Goal: Task Accomplishment & Management: Use online tool/utility

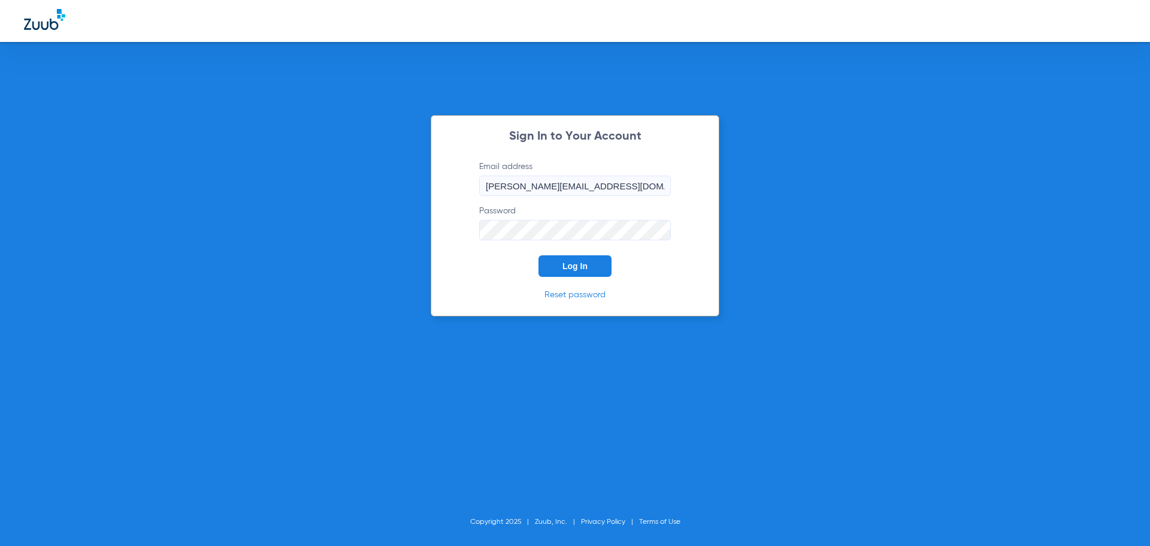
click at [577, 261] on span "Log In" at bounding box center [574, 266] width 25 height 10
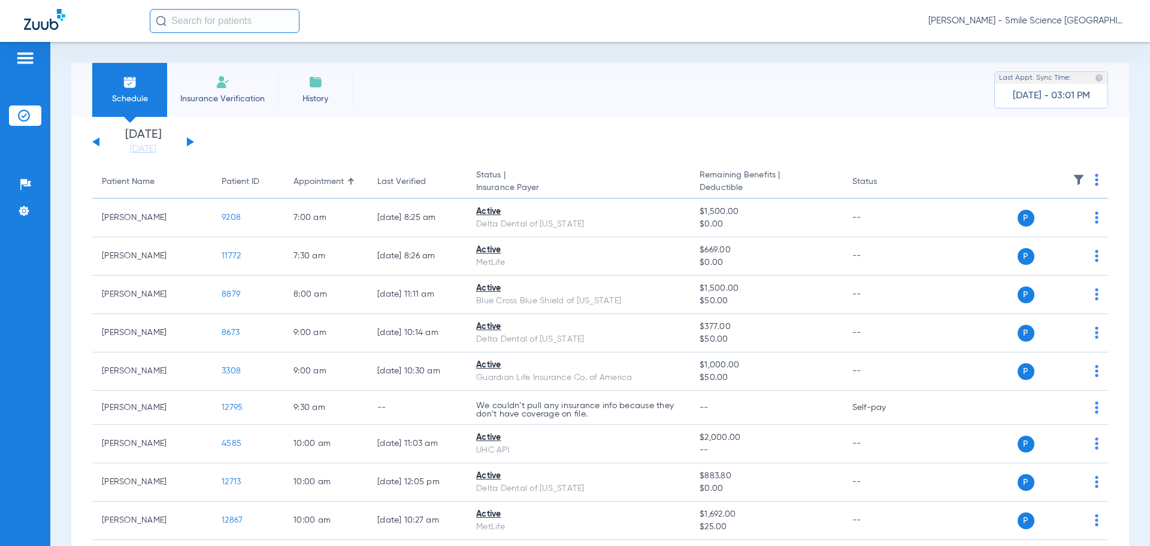
click at [186, 138] on div "[DATE] [DATE] [DATE] [DATE] [DATE] [DATE] [DATE] [DATE] [DATE] [DATE] [DATE] [D…" at bounding box center [143, 142] width 102 height 26
click at [189, 141] on button at bounding box center [190, 141] width 7 height 9
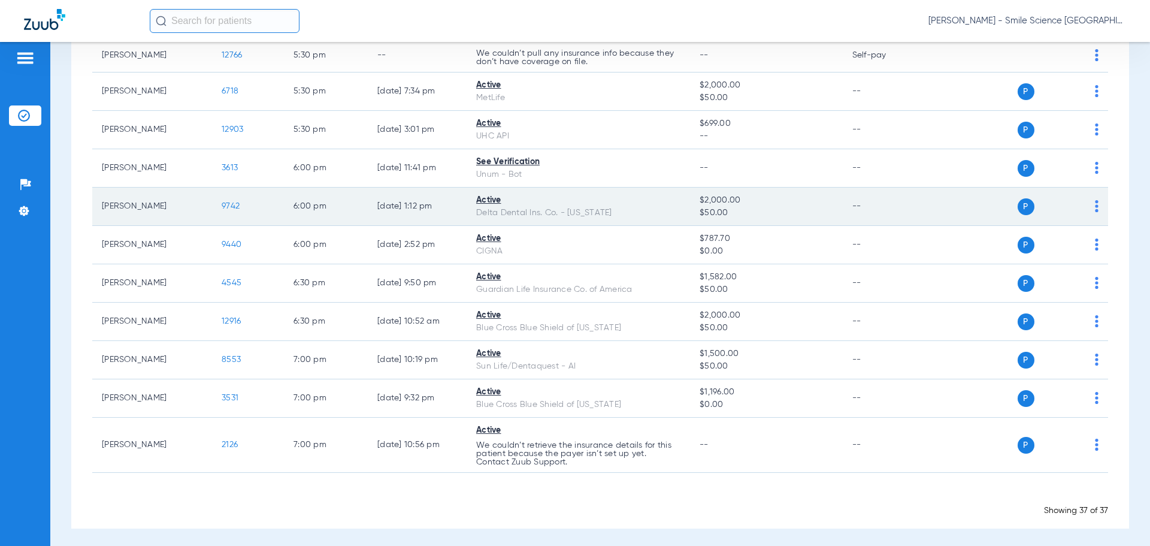
scroll to position [1274, 0]
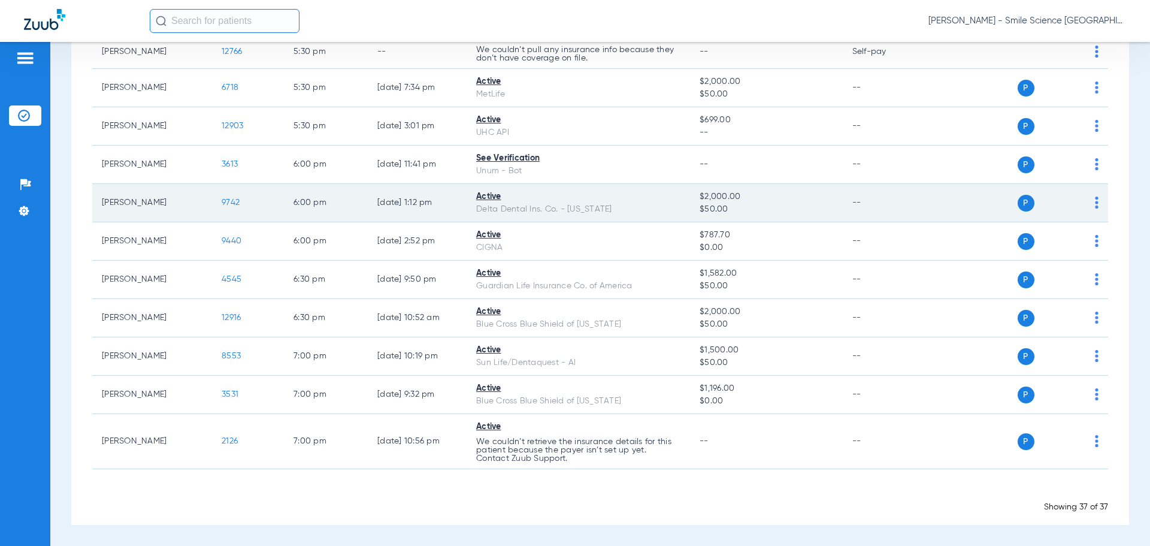
click at [232, 204] on span "9742" at bounding box center [231, 202] width 18 height 8
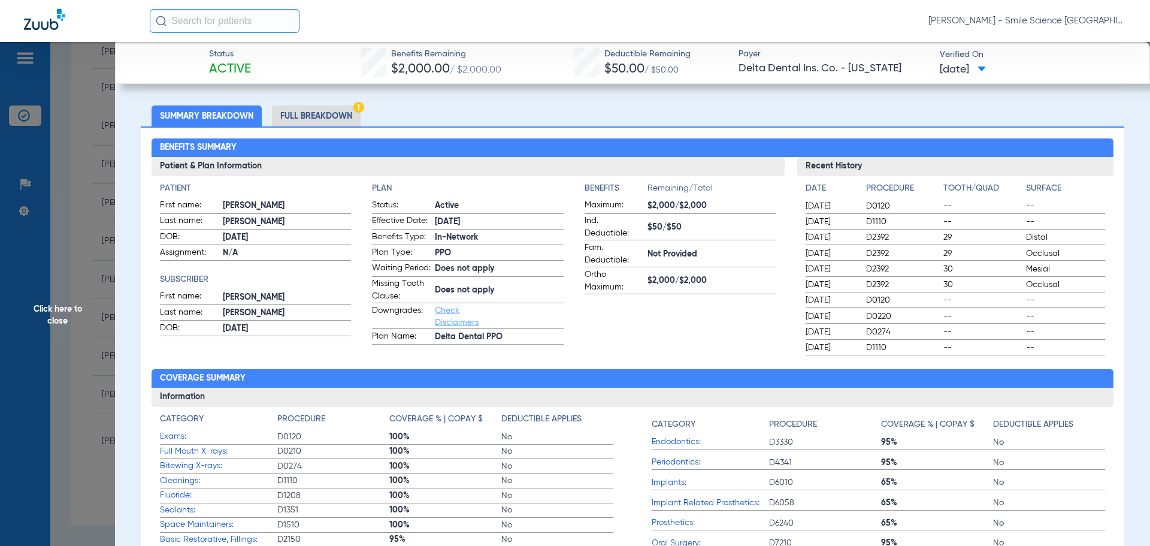
scroll to position [0, 0]
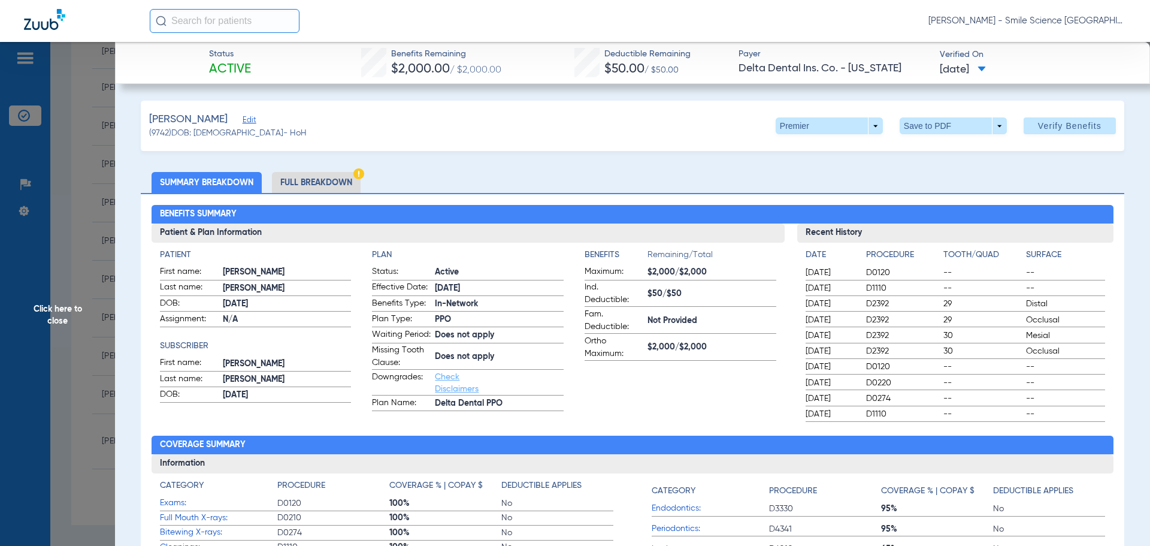
click at [46, 309] on span "Click here to close" at bounding box center [57, 315] width 115 height 546
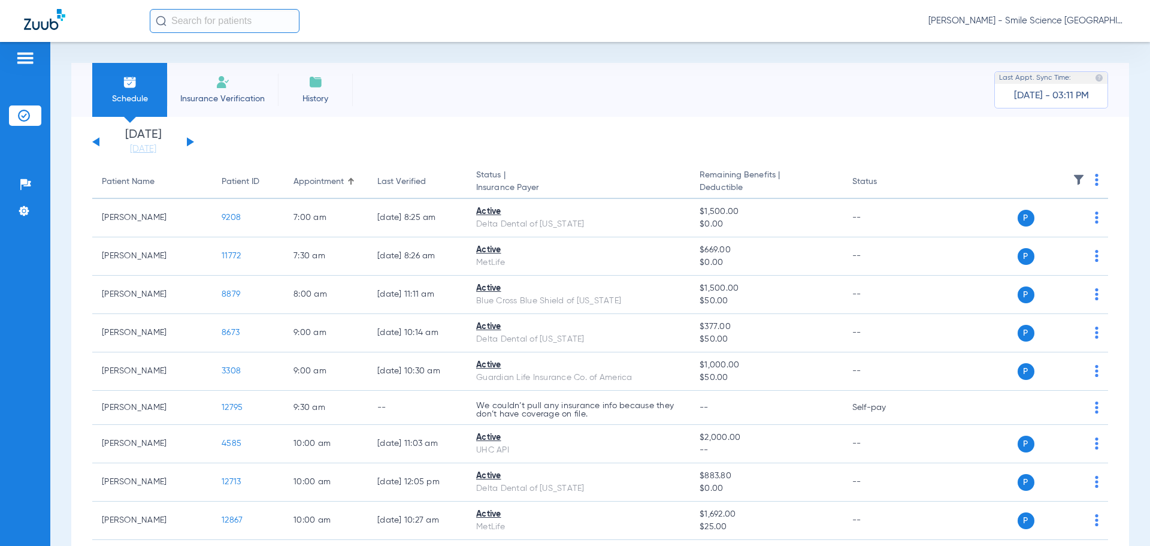
click at [192, 143] on button at bounding box center [190, 141] width 7 height 9
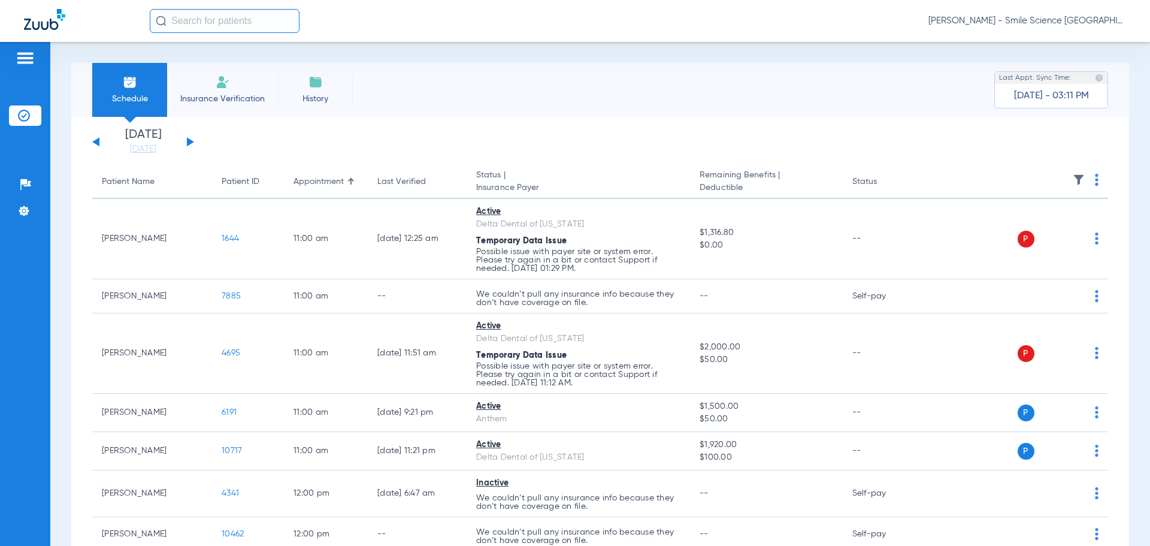
click at [191, 143] on button at bounding box center [190, 141] width 7 height 9
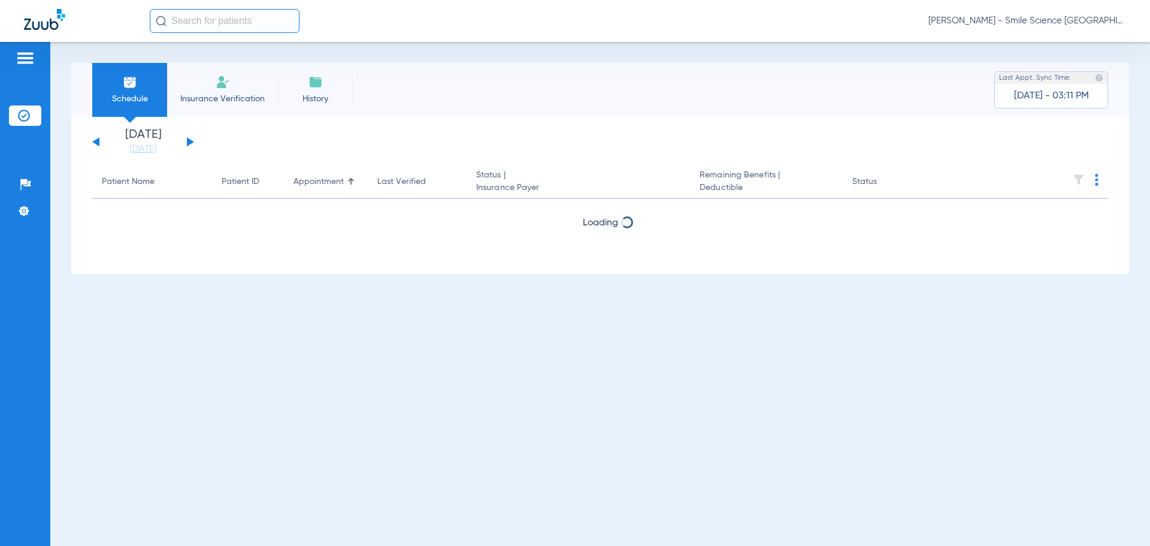
click at [101, 141] on div "[DATE] [DATE] [DATE] [DATE] [DATE] [DATE] [DATE] [DATE] [DATE] [DATE] [DATE] [D…" at bounding box center [143, 142] width 102 height 26
click at [95, 141] on button at bounding box center [95, 141] width 7 height 9
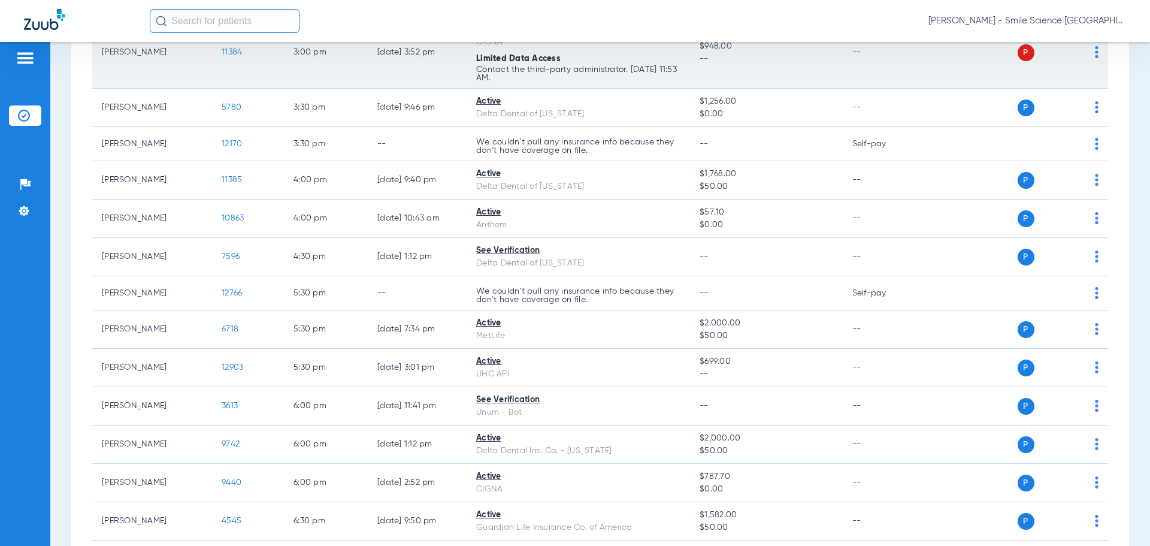
scroll to position [1138, 0]
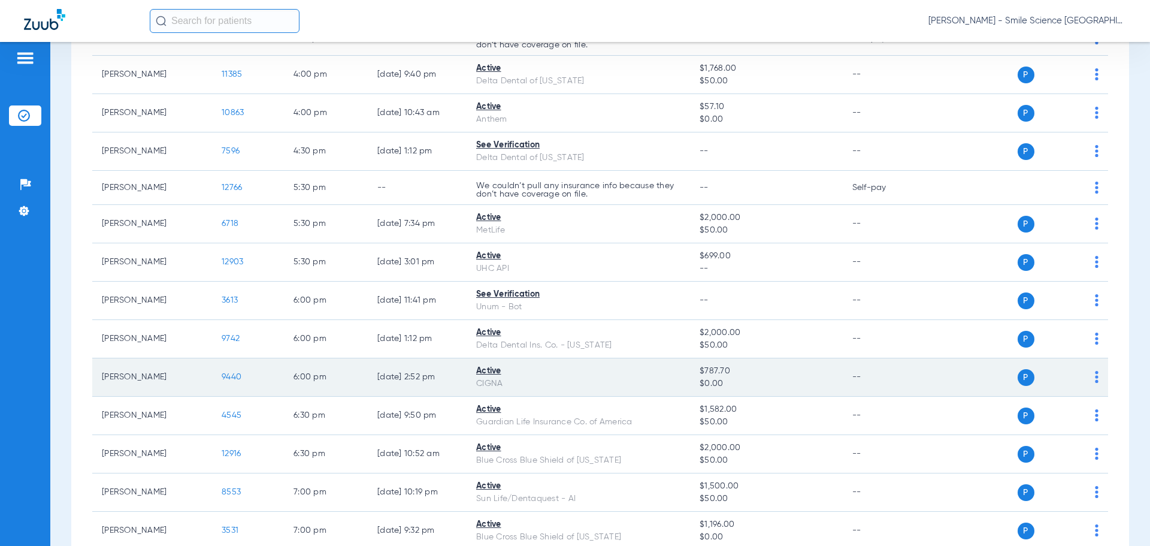
click at [234, 378] on span "9440" at bounding box center [232, 377] width 20 height 8
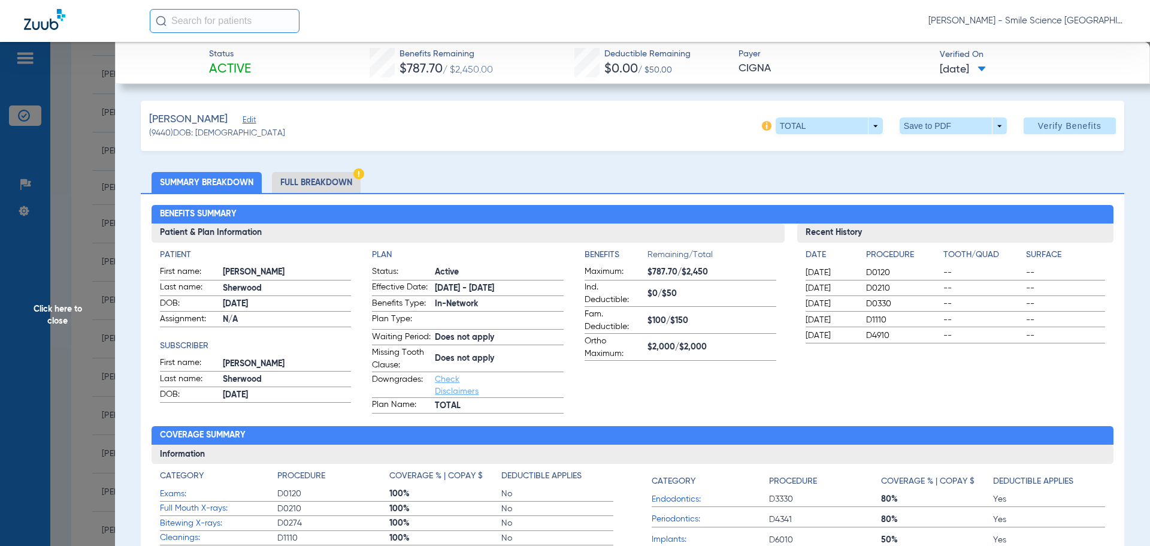
click at [69, 305] on span "Click here to close" at bounding box center [57, 315] width 115 height 546
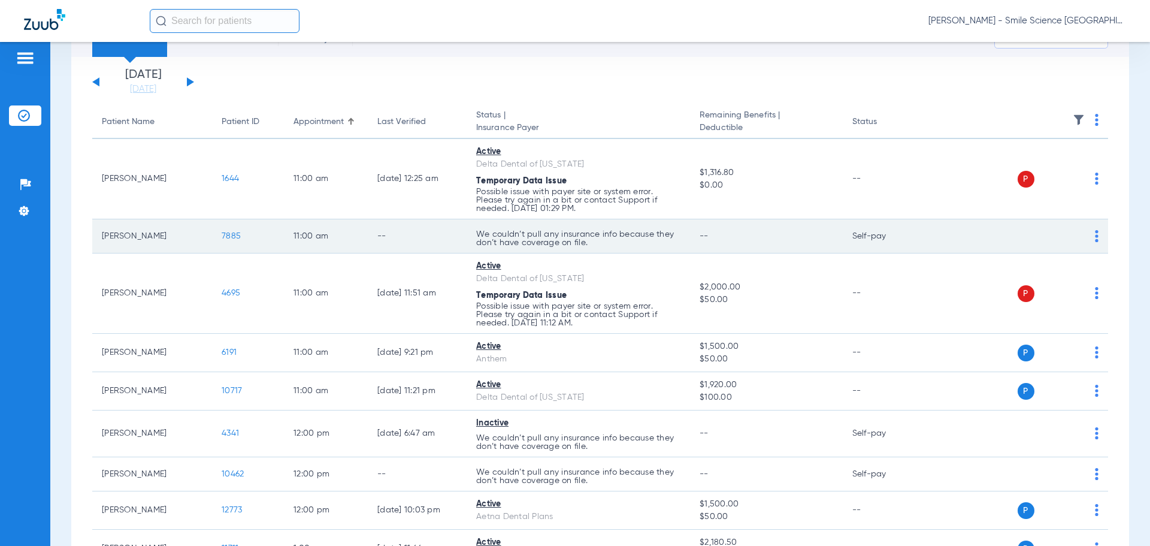
scroll to position [0, 0]
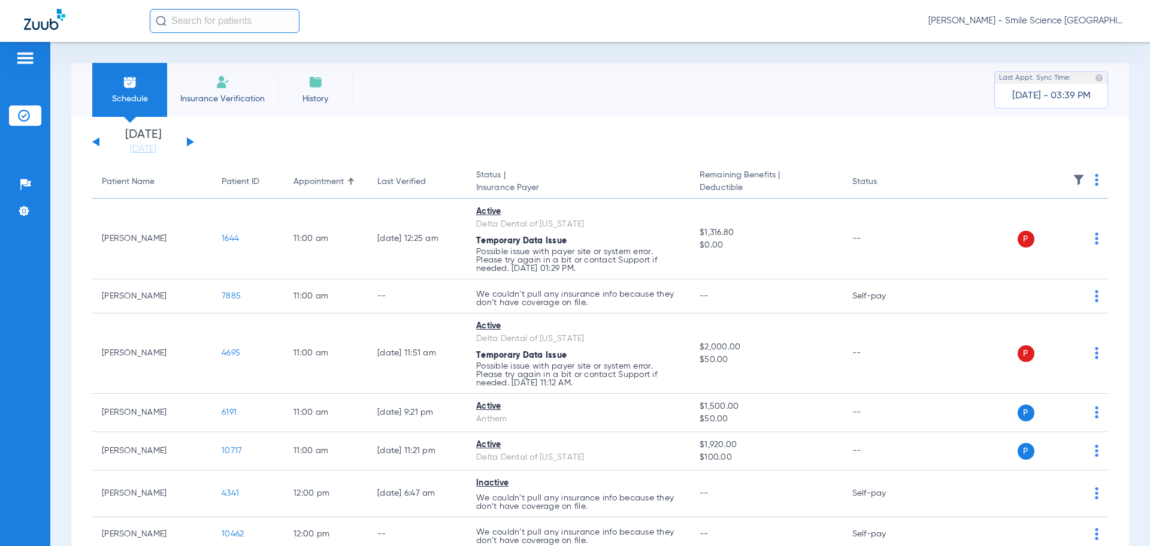
click at [193, 142] on button at bounding box center [190, 141] width 7 height 9
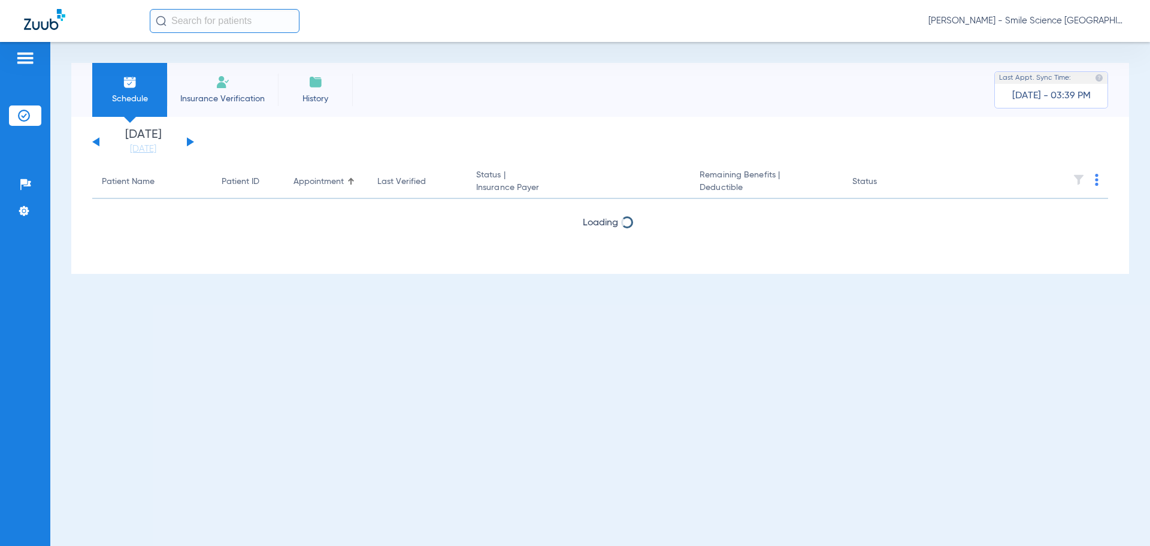
click at [193, 142] on button at bounding box center [190, 141] width 7 height 9
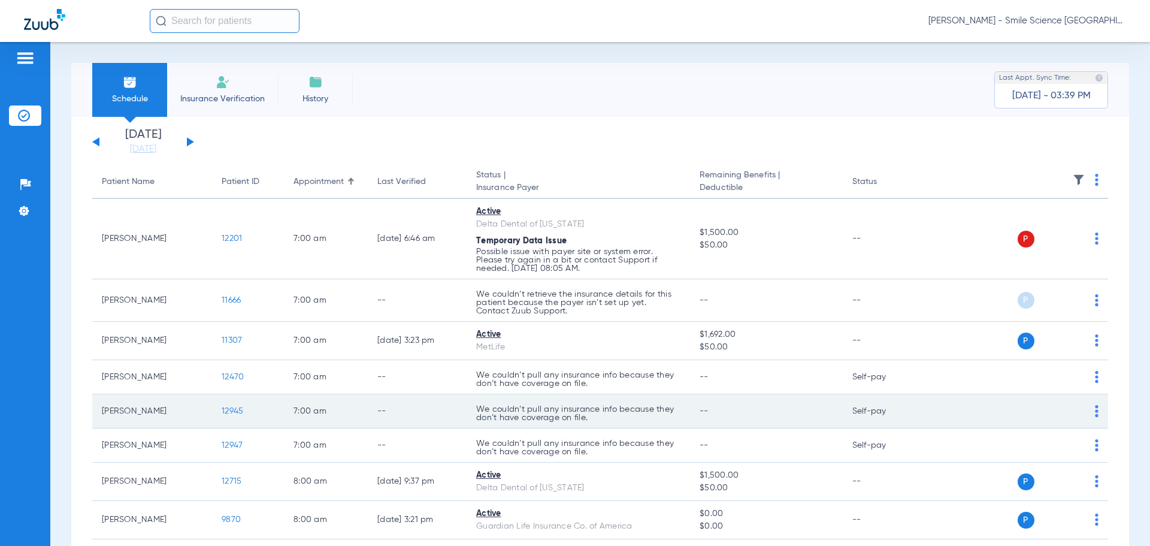
scroll to position [120, 0]
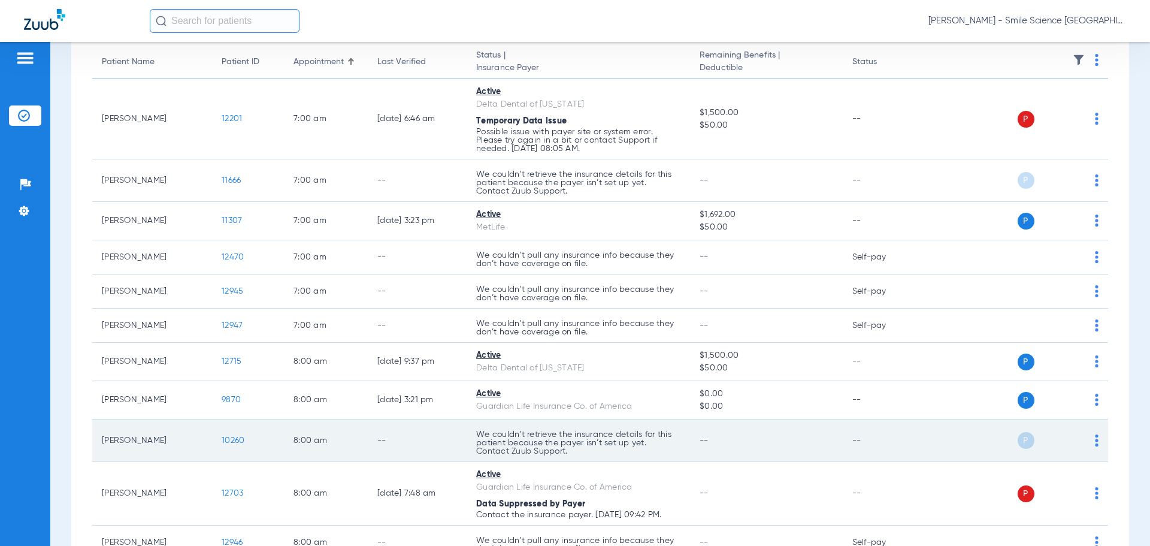
click at [232, 441] on span "10260" at bounding box center [233, 440] width 23 height 8
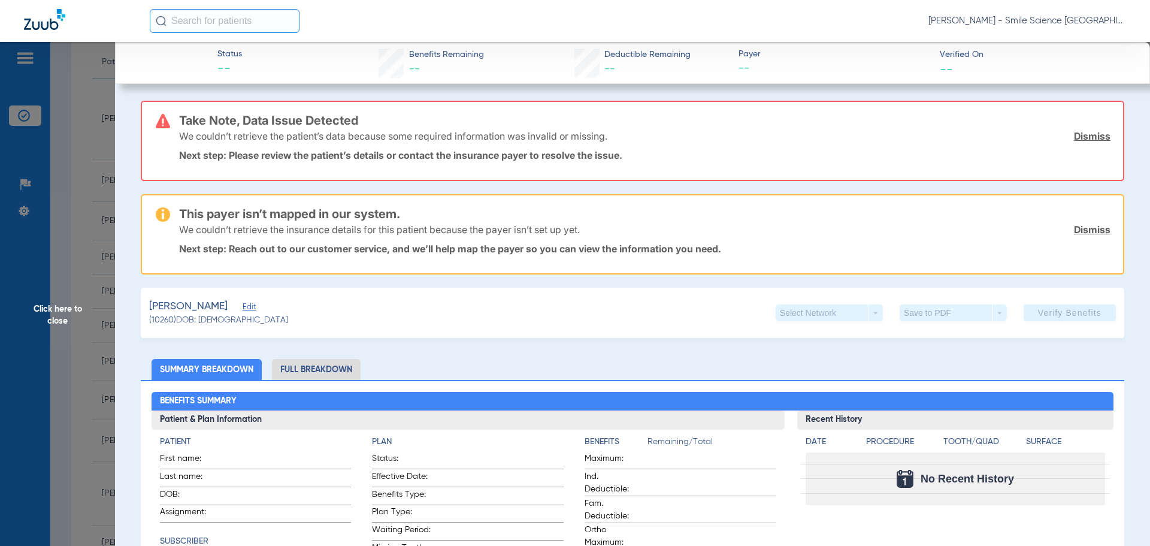
click at [69, 312] on span "Click here to close" at bounding box center [57, 315] width 115 height 546
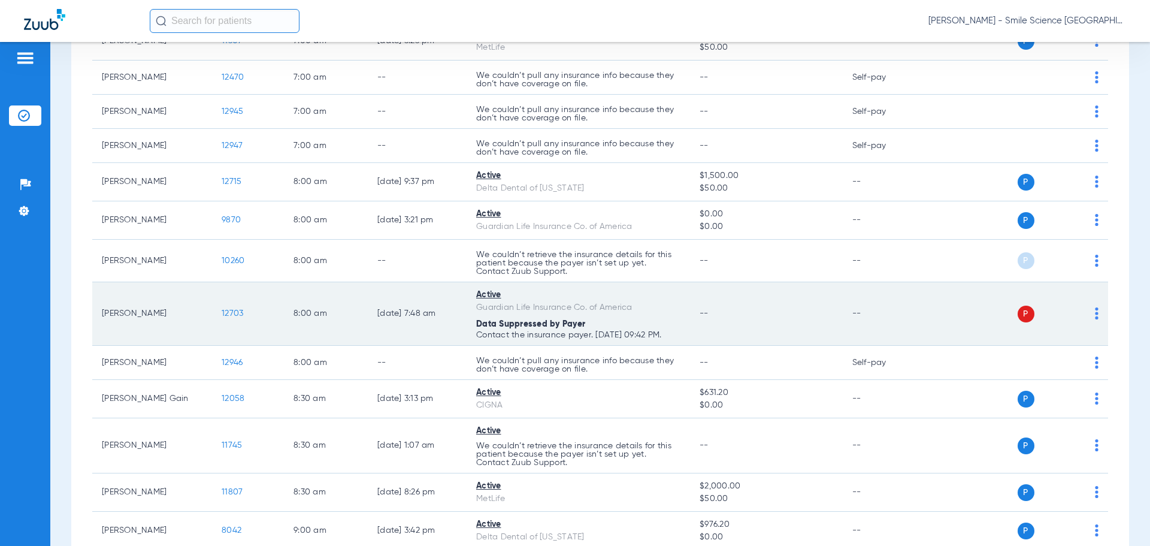
scroll to position [479, 0]
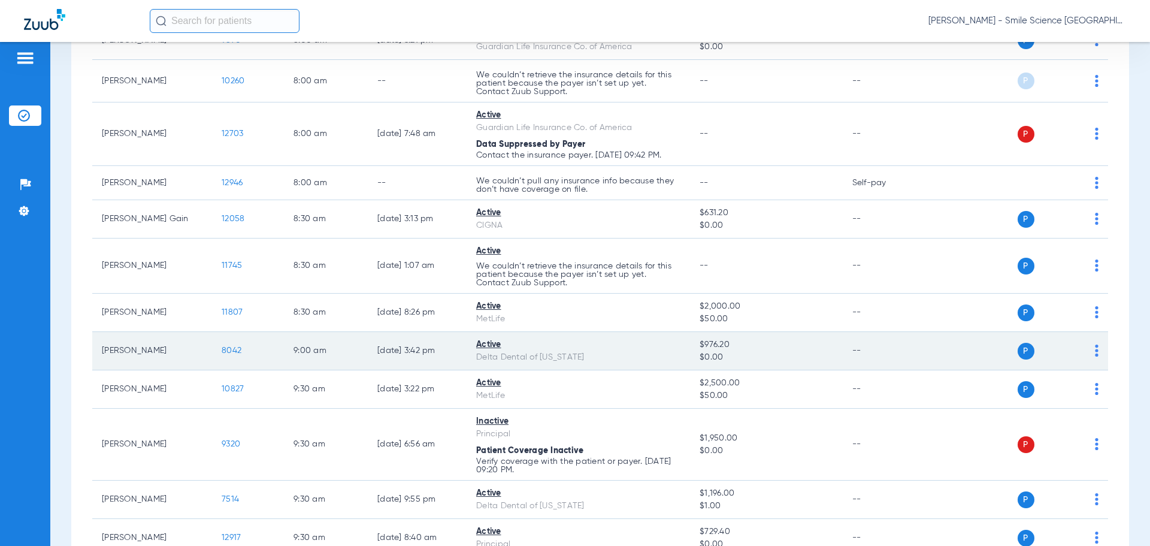
click at [228, 352] on span "8042" at bounding box center [232, 350] width 20 height 8
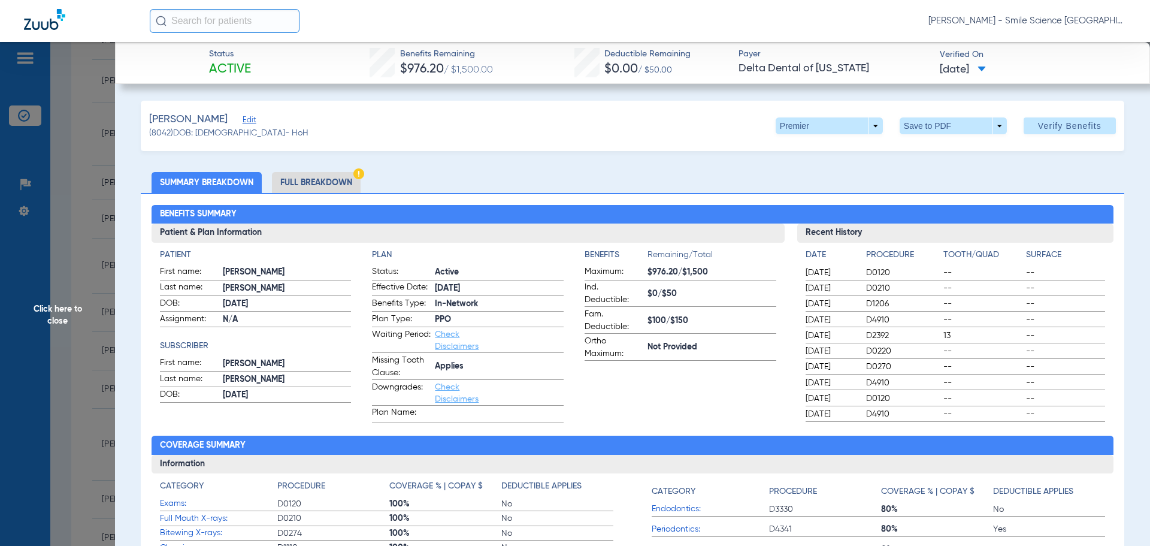
click at [60, 312] on span "Click here to close" at bounding box center [57, 315] width 115 height 546
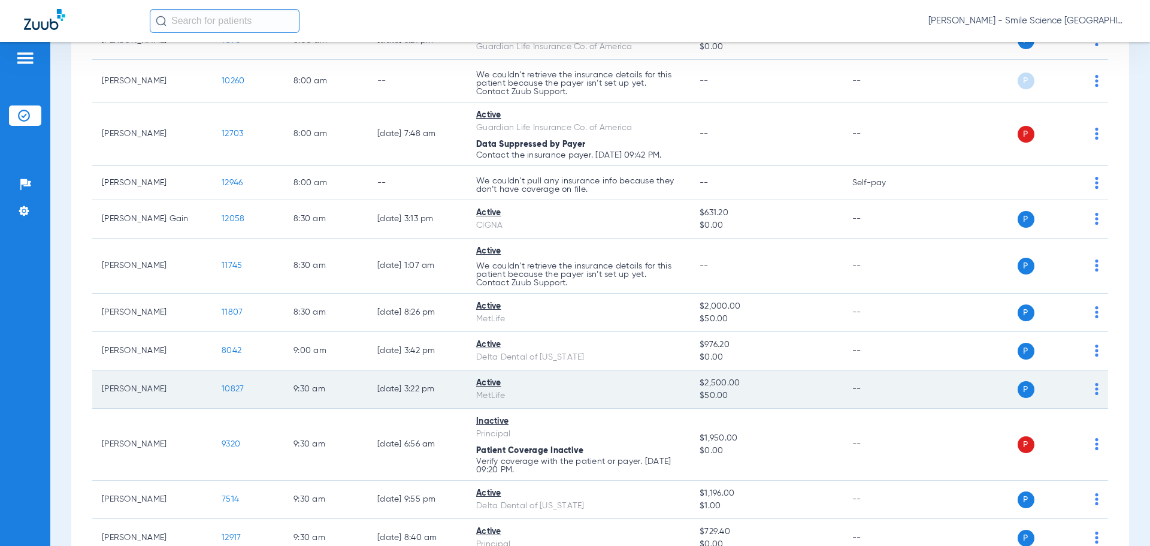
scroll to position [539, 0]
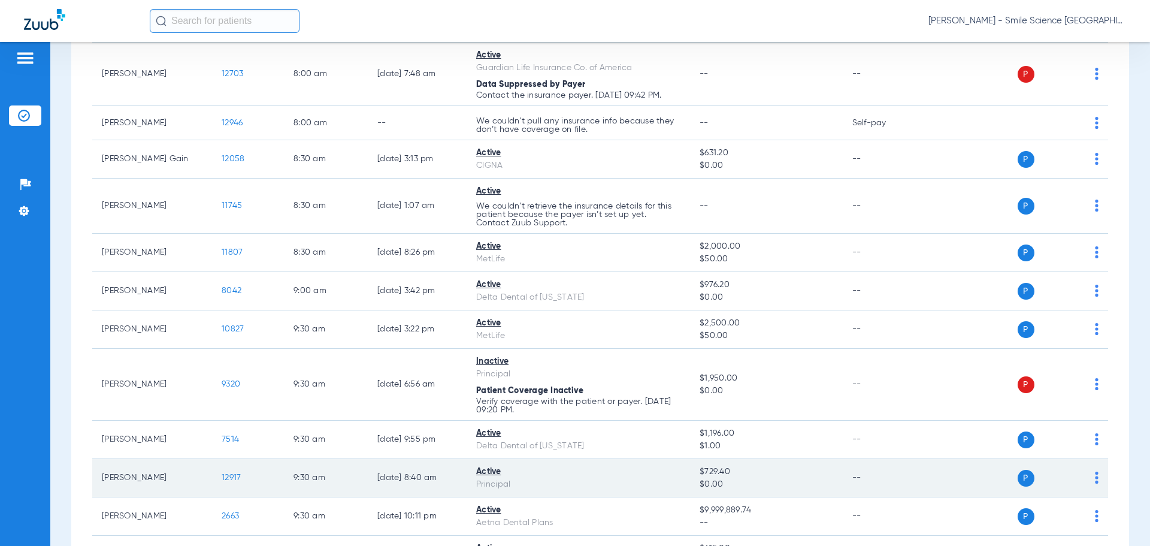
click at [235, 474] on span "12917" at bounding box center [231, 477] width 19 height 8
